Goal: Information Seeking & Learning: Learn about a topic

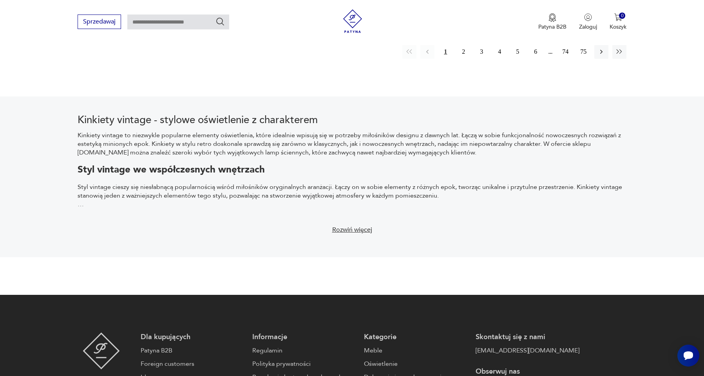
scroll to position [930, 0]
click at [456, 58] on button "2" at bounding box center [463, 51] width 14 height 14
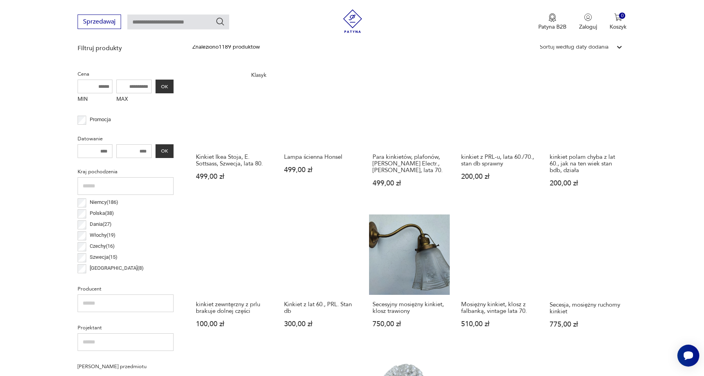
scroll to position [263, 0]
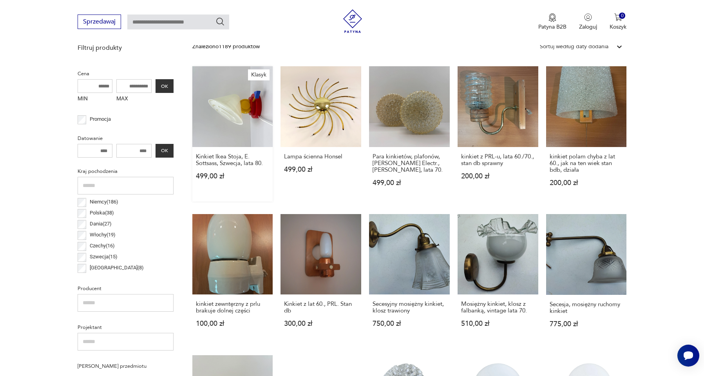
click at [273, 199] on link "Klasyk Kinkiet [PERSON_NAME], E. Sottsass, Szwecja, lata 80. 499,00 zł" at bounding box center [232, 133] width 81 height 135
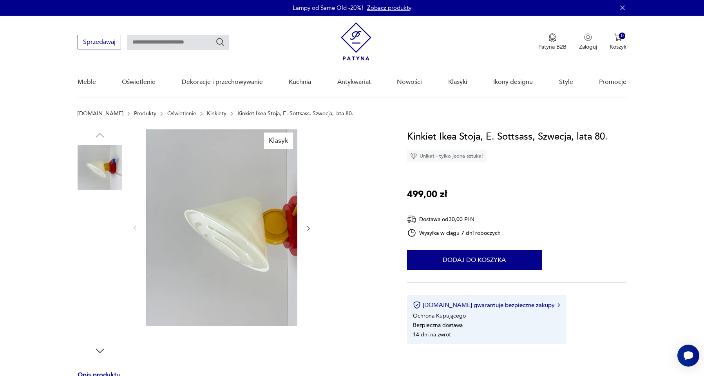
click at [115, 327] on img at bounding box center [100, 317] width 45 height 45
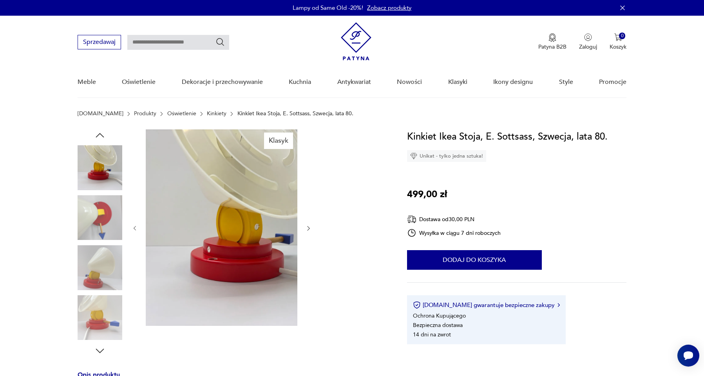
click at [107, 278] on img at bounding box center [100, 267] width 45 height 45
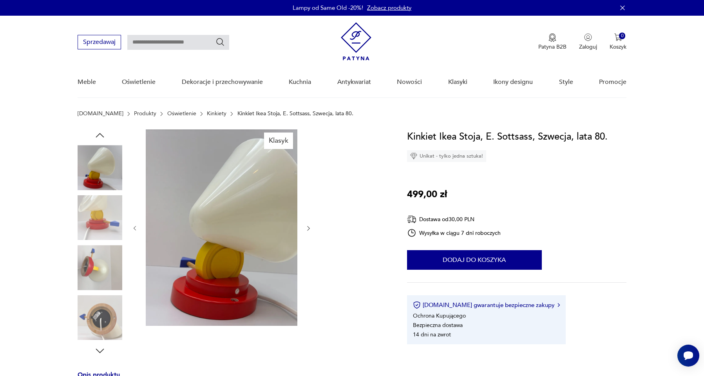
click at [116, 231] on img at bounding box center [100, 217] width 45 height 45
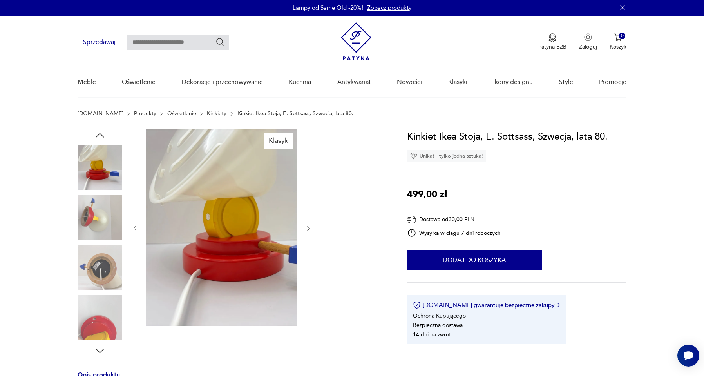
click at [113, 186] on img at bounding box center [100, 167] width 45 height 45
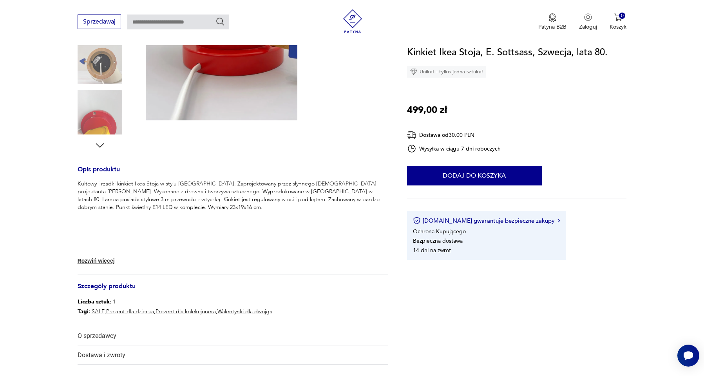
scroll to position [206, 0]
drag, startPoint x: 125, startPoint y: 219, endPoint x: 174, endPoint y: 221, distance: 48.2
click at [174, 211] on p "Kultowy i rzadki kinkiet Ikea Stoja w stylu [GEOGRAPHIC_DATA]. Zaprojektowany p…" at bounding box center [233, 194] width 311 height 31
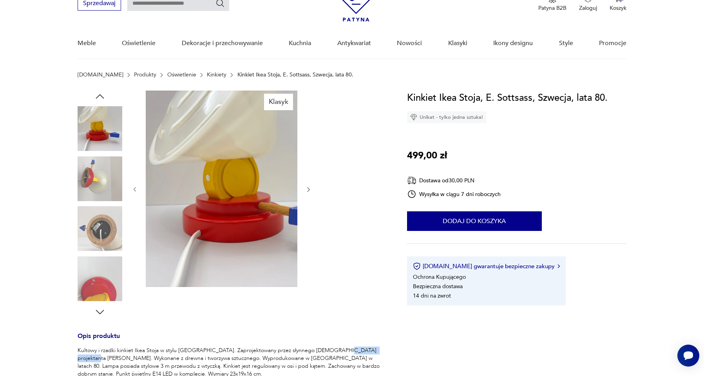
scroll to position [42, 0]
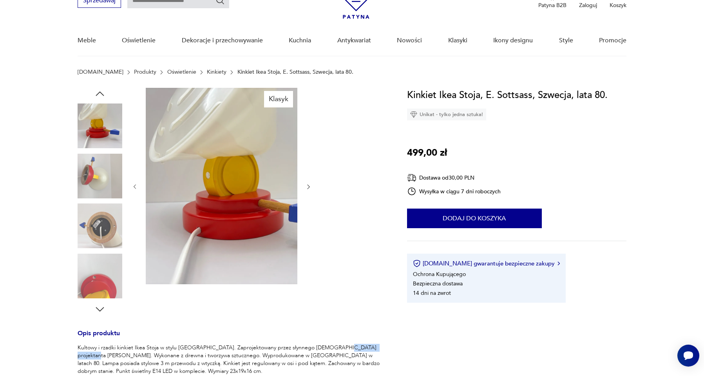
click at [110, 198] on img at bounding box center [100, 176] width 45 height 45
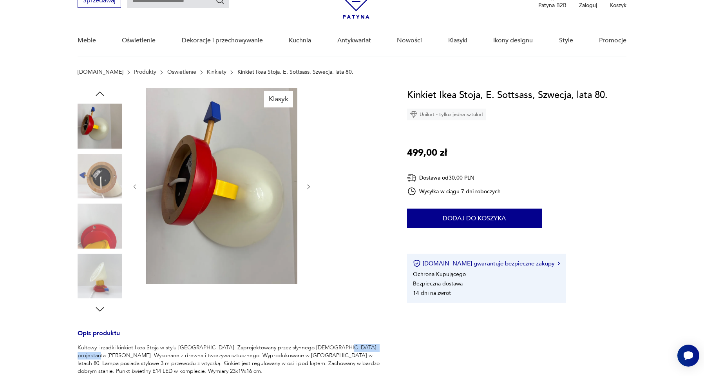
click at [116, 245] on img at bounding box center [100, 225] width 45 height 45
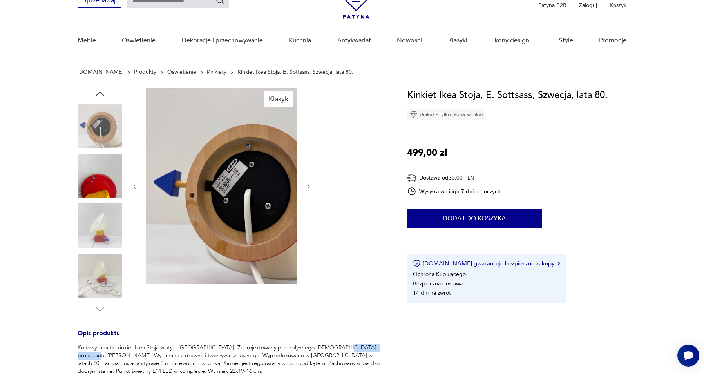
click at [119, 283] on img at bounding box center [100, 276] width 45 height 45
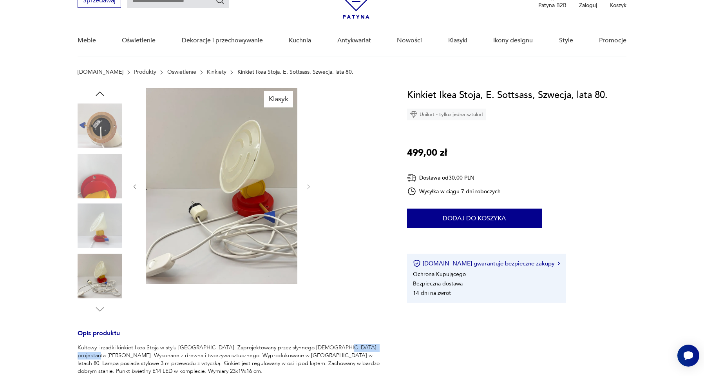
copy p "[PERSON_NAME]"
drag, startPoint x: 502, startPoint y: 108, endPoint x: 553, endPoint y: 114, distance: 52.1
click at [553, 103] on h1 "Kinkiet Ikea Stoja, E. Sottsass, Szwecja, lata 80." at bounding box center [507, 95] width 201 height 15
copy h1 "E. Sottsass"
